Goal: Information Seeking & Learning: Learn about a topic

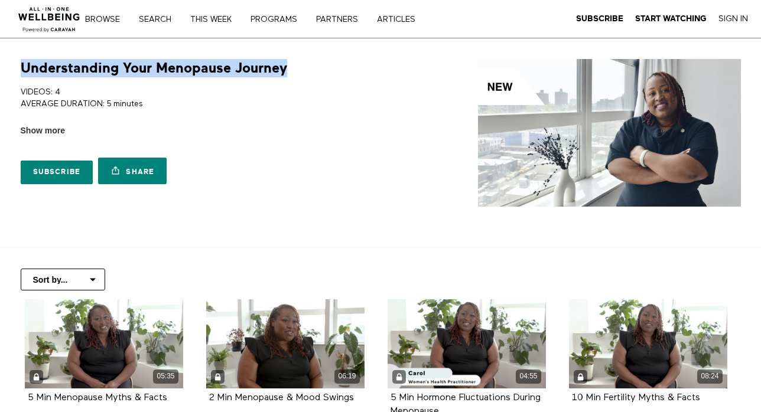
drag, startPoint x: 287, startPoint y: 63, endPoint x: 17, endPoint y: 61, distance: 270.0
click at [17, 61] on div "Understanding Your Menopause Journey VIDEOS: 4 AVERAGE DURATION: 5 minutes COMP…" at bounding box center [195, 124] width 363 height 131
copy h1 "Understanding Your Menopause Journey"
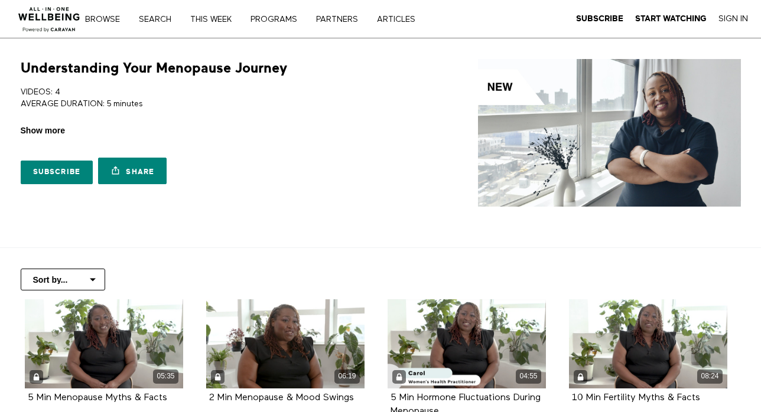
click at [45, 129] on span "Show more" at bounding box center [43, 131] width 44 height 12
click at [0, 0] on input "Show more Show less" at bounding box center [0, 0] width 0 height 0
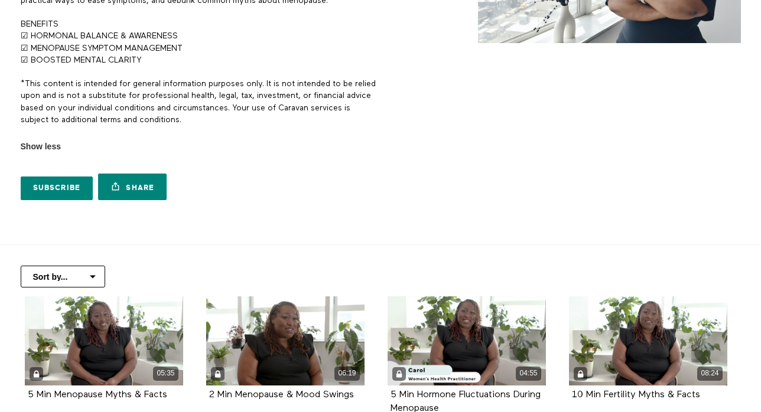
scroll to position [13, 0]
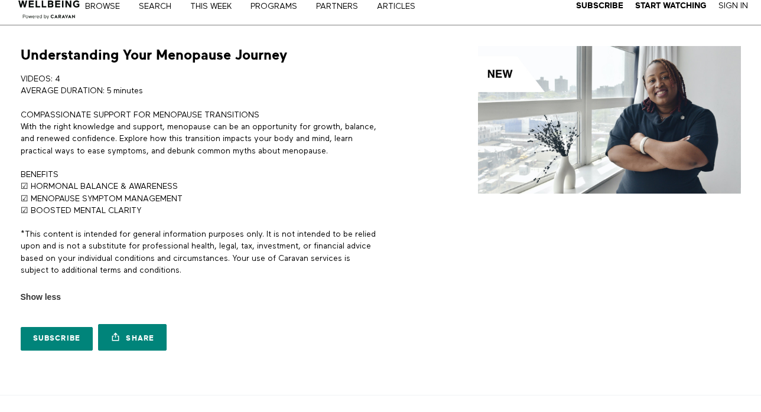
click at [149, 141] on p "COMPASSIONATE SUPPORT FOR [PERSON_NAME] TRANSITIONS With the right knowledge an…" at bounding box center [199, 133] width 356 height 48
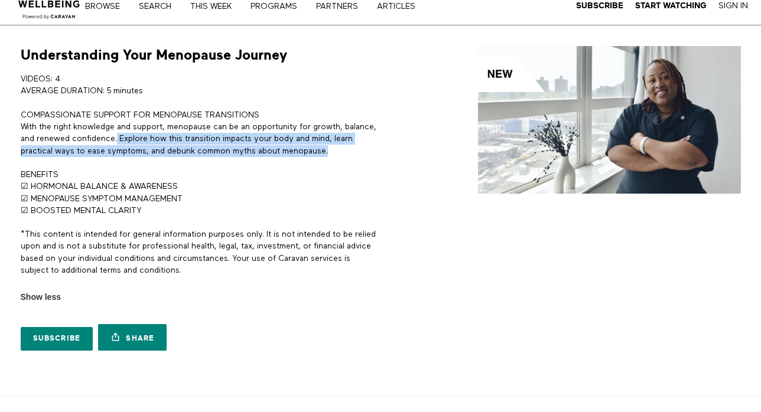
drag, startPoint x: 151, startPoint y: 139, endPoint x: 367, endPoint y: 157, distance: 216.4
click at [370, 157] on p "COMPASSIONATE SUPPORT FOR [PERSON_NAME] TRANSITIONS With the right knowledge an…" at bounding box center [199, 133] width 356 height 48
copy p "Explore how this transition impacts your body and mind, learn practical ways to…"
